Goal: Task Accomplishment & Management: Manage account settings

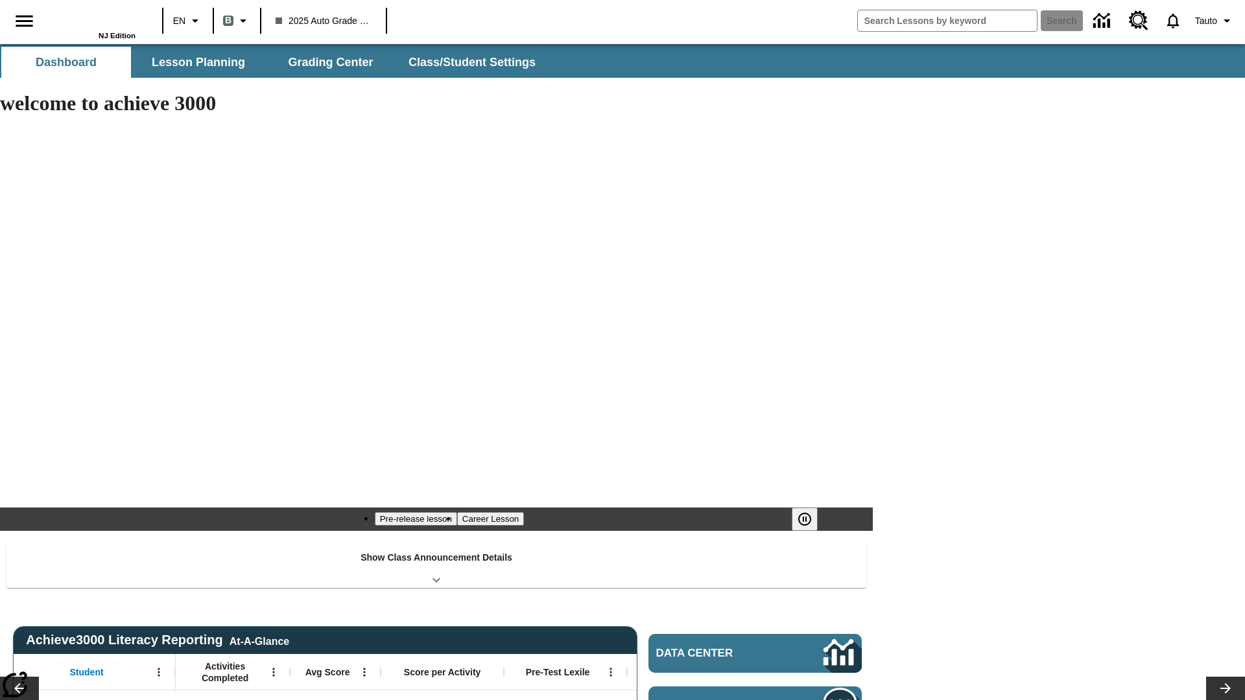
type input "-1"
click at [471, 62] on span "Class/Student Settings" at bounding box center [472, 62] width 127 height 15
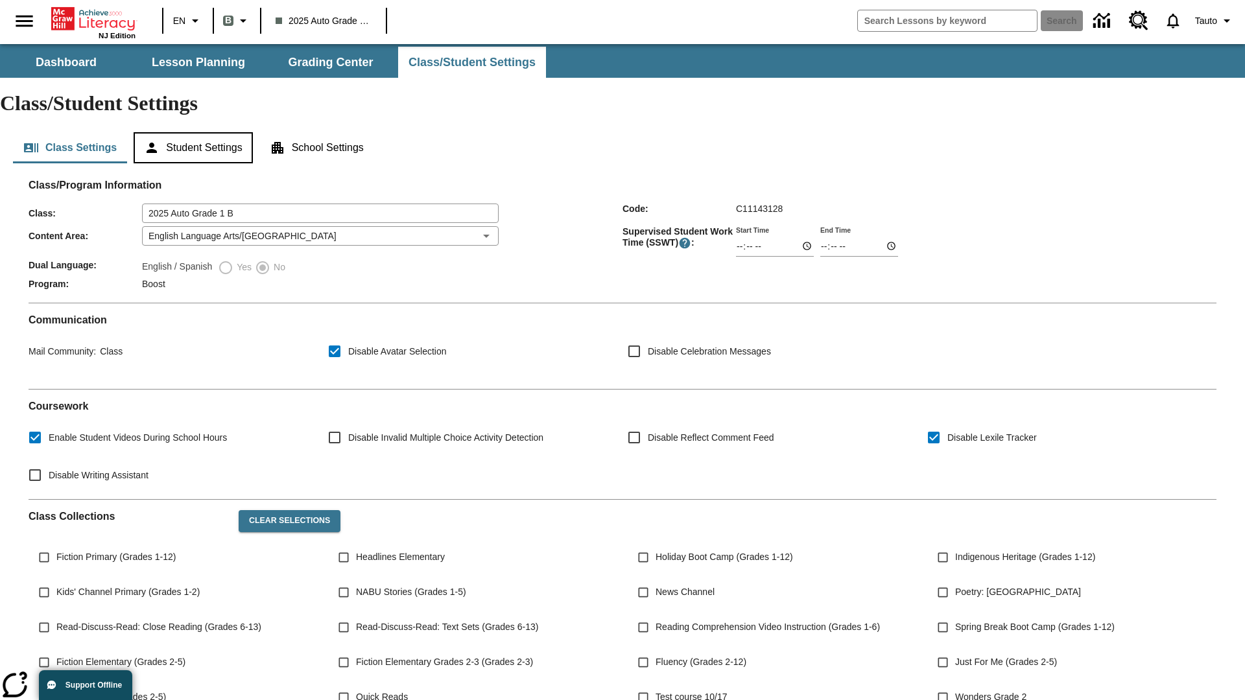
click at [195, 132] on button "Student Settings" at bounding box center [193, 147] width 119 height 31
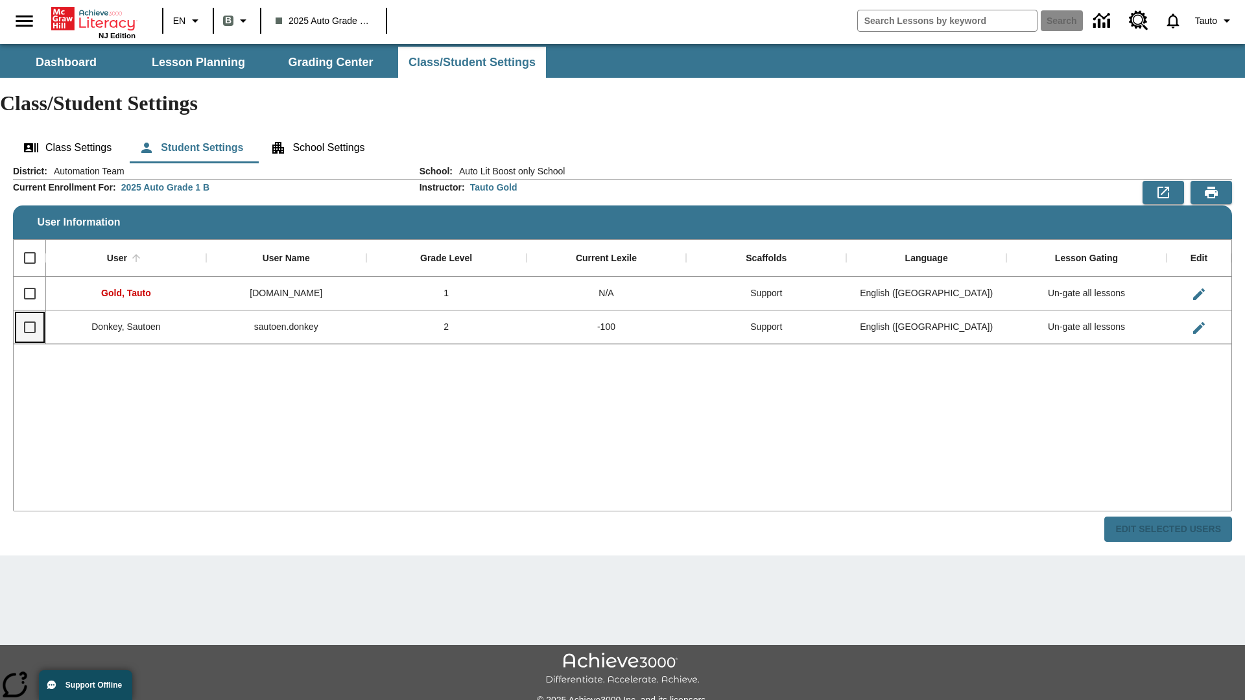
click at [29, 314] on input "Select row" at bounding box center [29, 327] width 27 height 27
checkbox input "true"
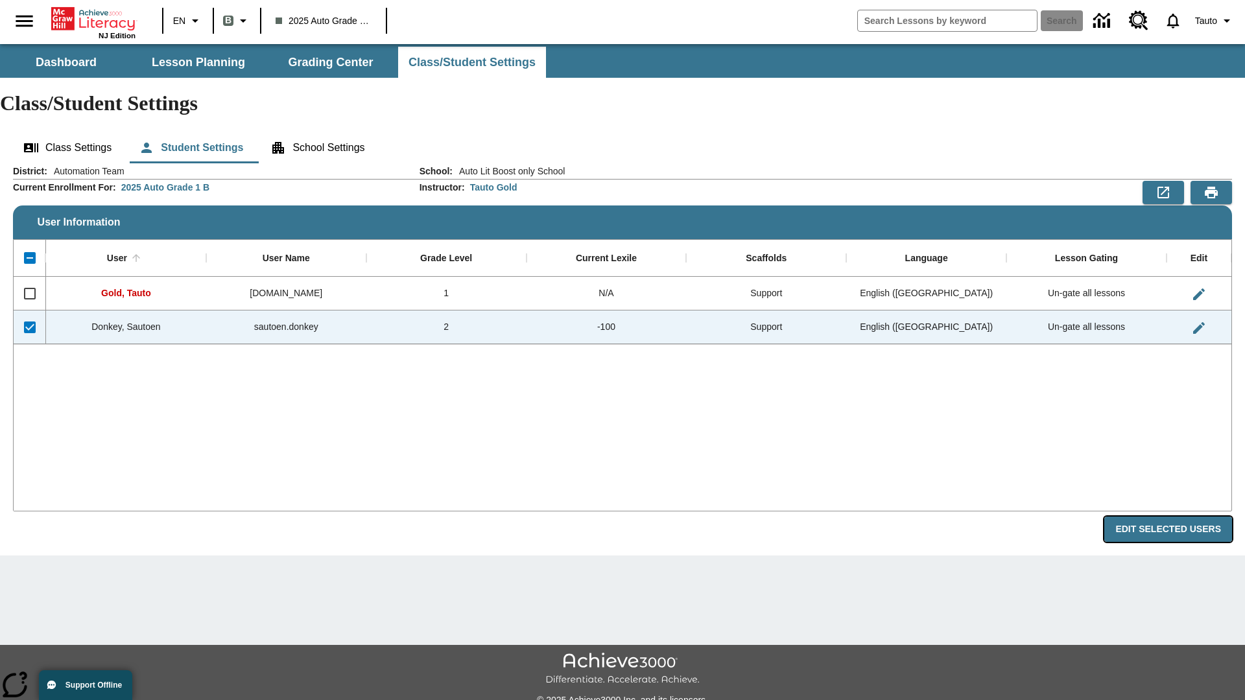
click at [1173, 517] on button "Edit Selected Users" at bounding box center [1168, 529] width 128 height 25
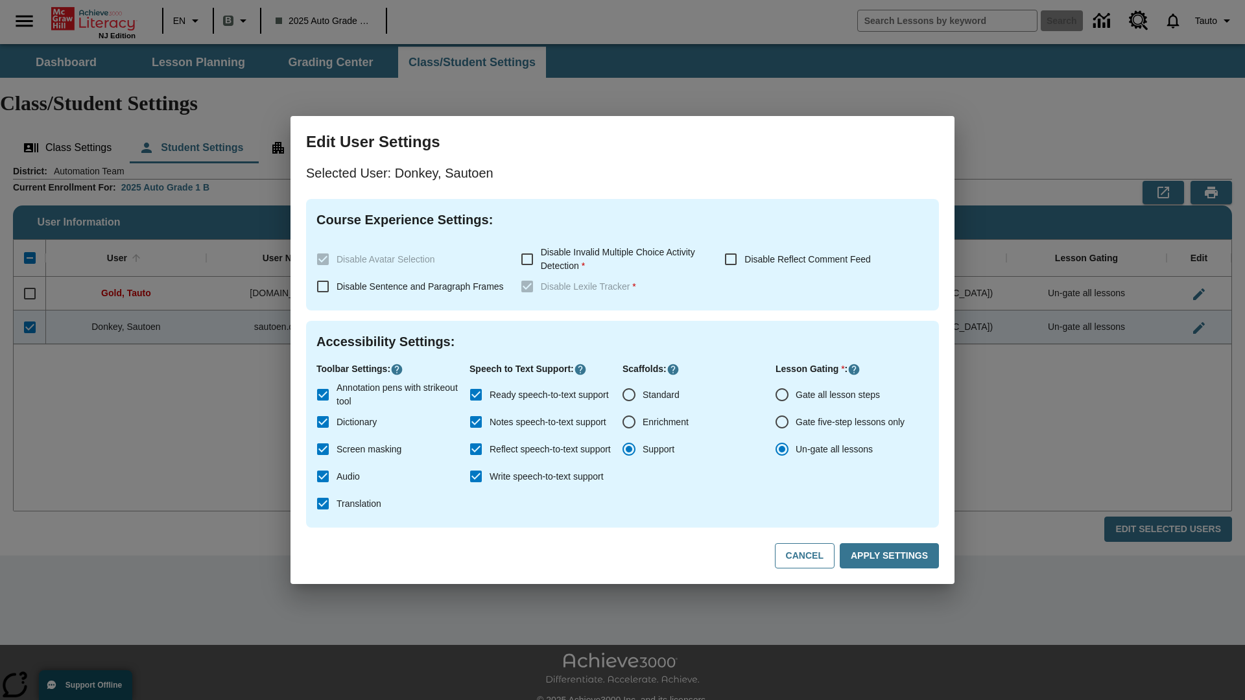
click at [782, 395] on input "Gate all lesson steps" at bounding box center [781, 394] width 27 height 27
radio input "true"
click at [891, 556] on button "Apply Settings" at bounding box center [889, 555] width 99 height 25
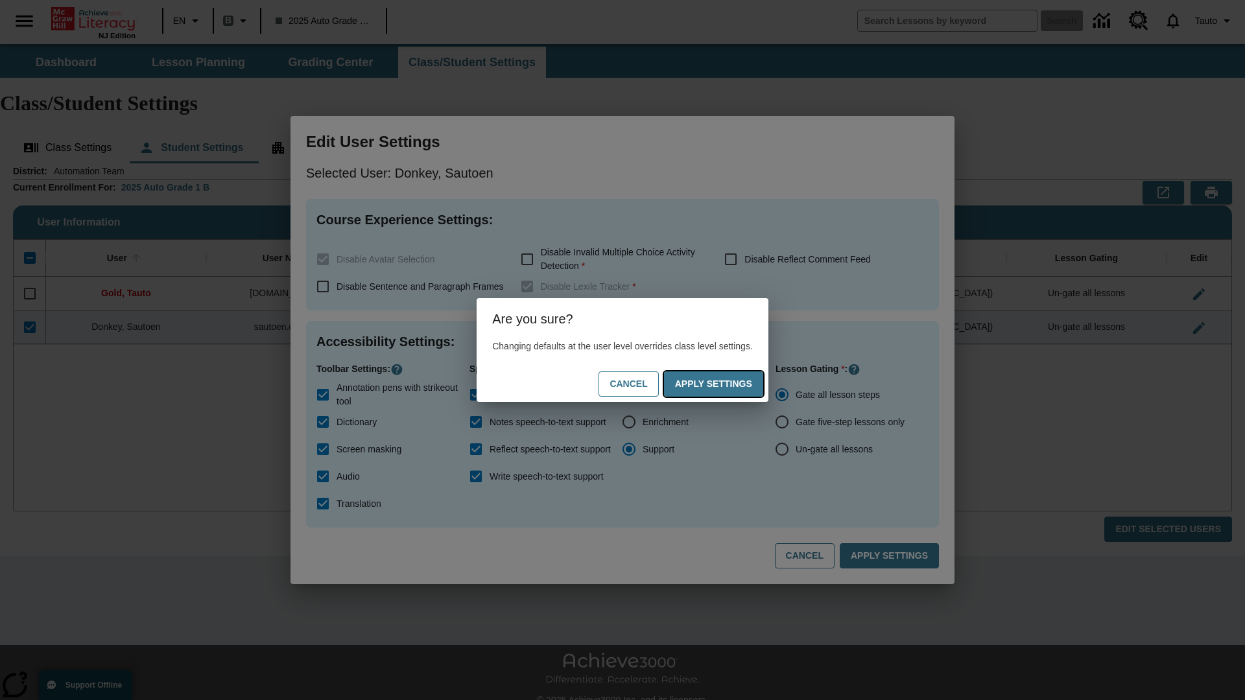
click at [726, 384] on button "Apply Settings" at bounding box center [713, 383] width 99 height 25
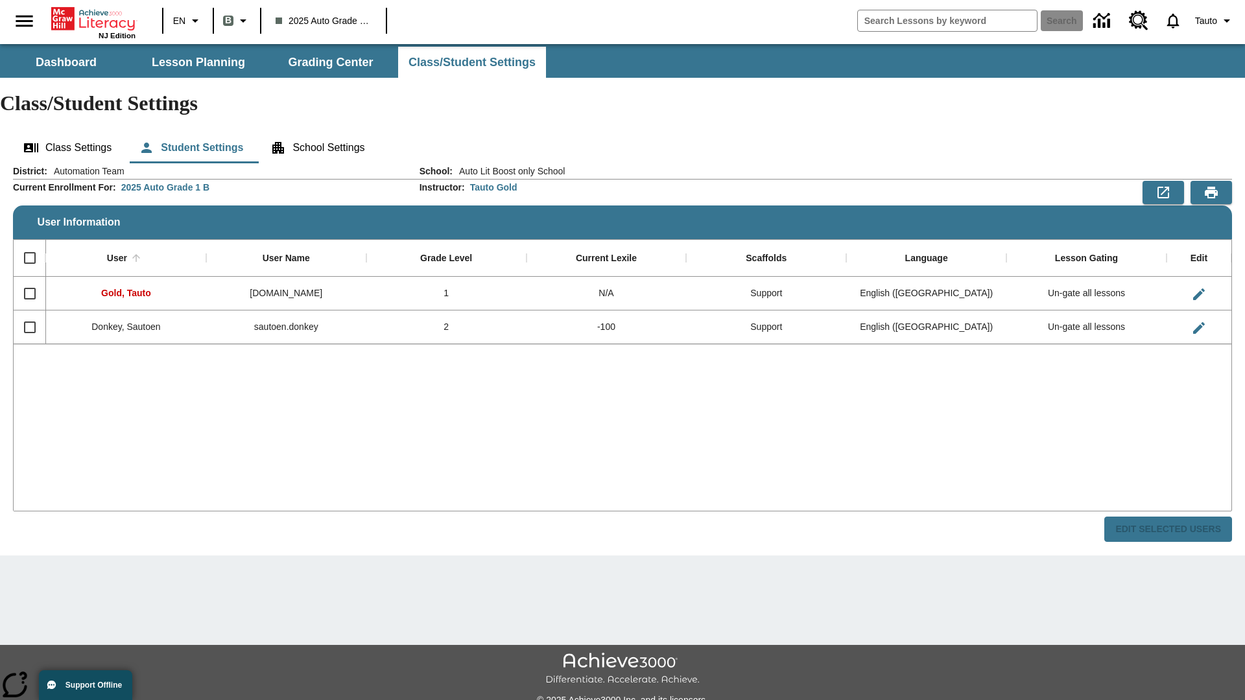
checkbox input "false"
click at [29, 314] on input "Select row" at bounding box center [29, 327] width 27 height 27
checkbox input "true"
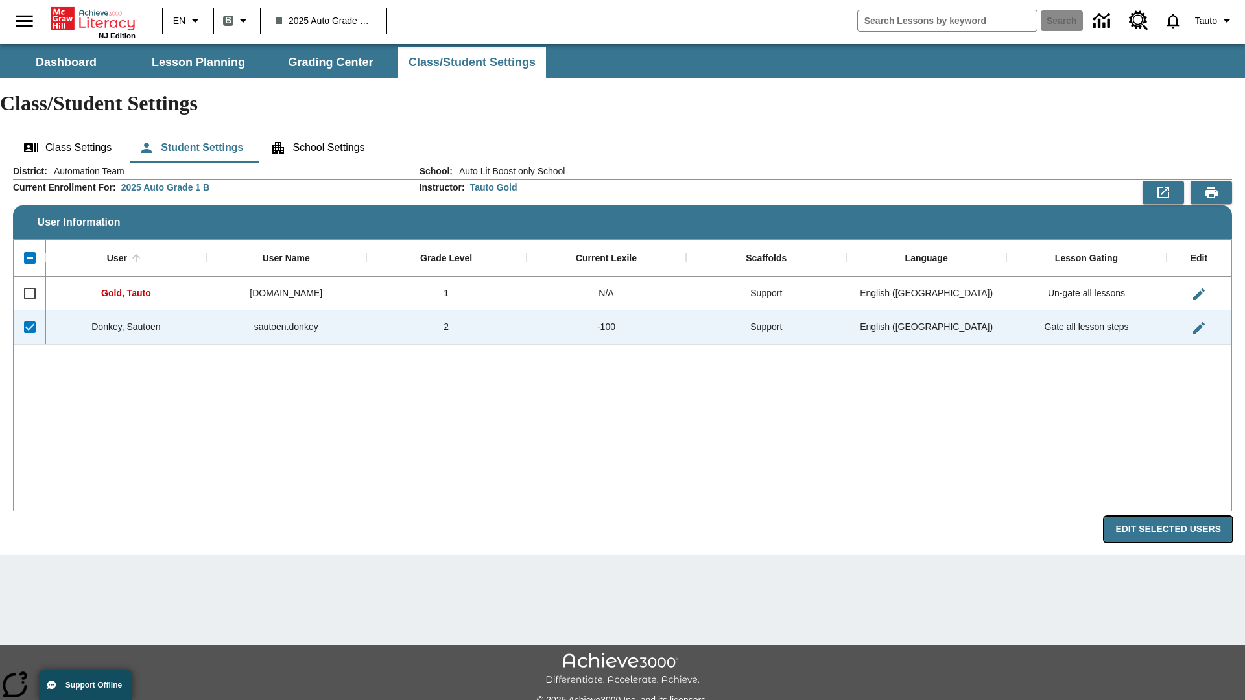
click at [1173, 517] on button "Edit Selected Users" at bounding box center [1168, 529] width 128 height 25
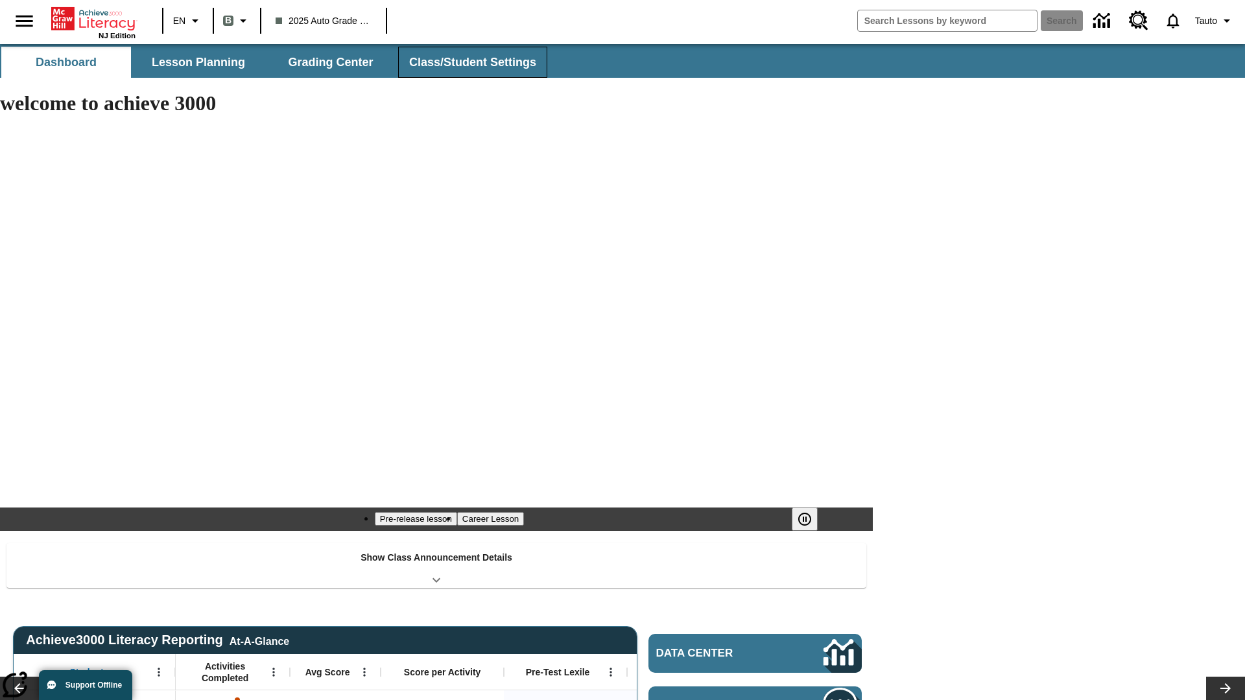
click at [471, 62] on span "Class/Student Settings" at bounding box center [472, 62] width 127 height 15
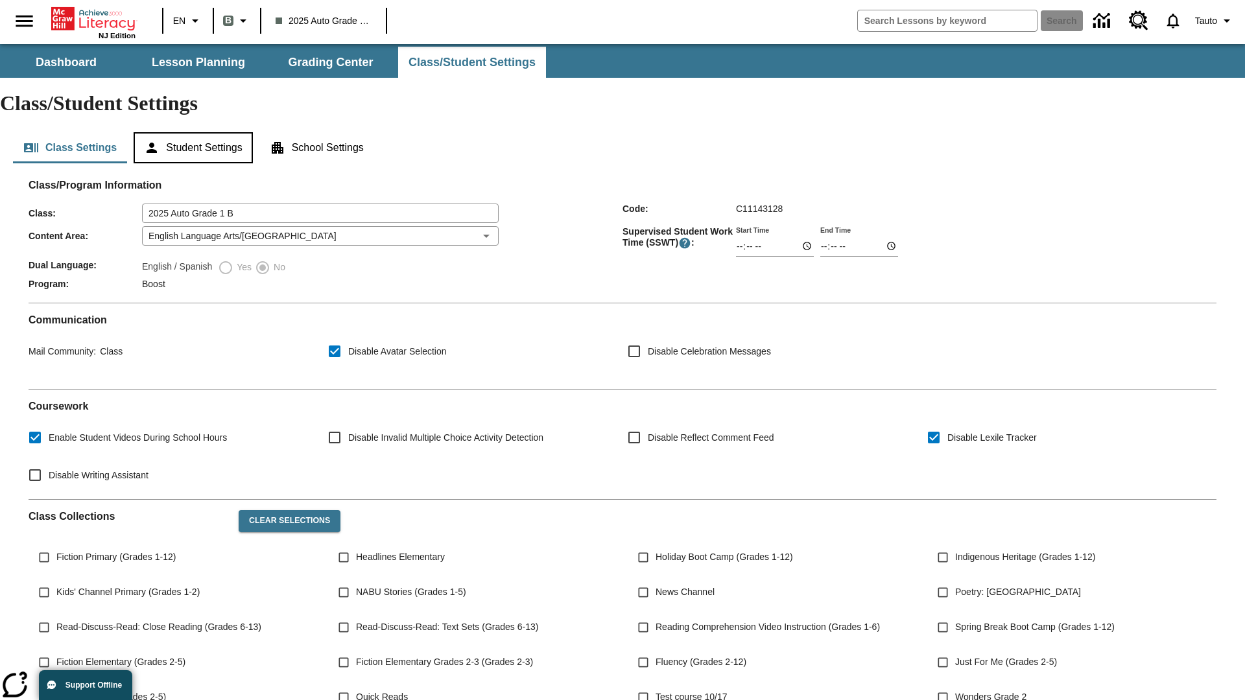
click at [195, 132] on button "Student Settings" at bounding box center [193, 147] width 119 height 31
